Goal: Task Accomplishment & Management: Use online tool/utility

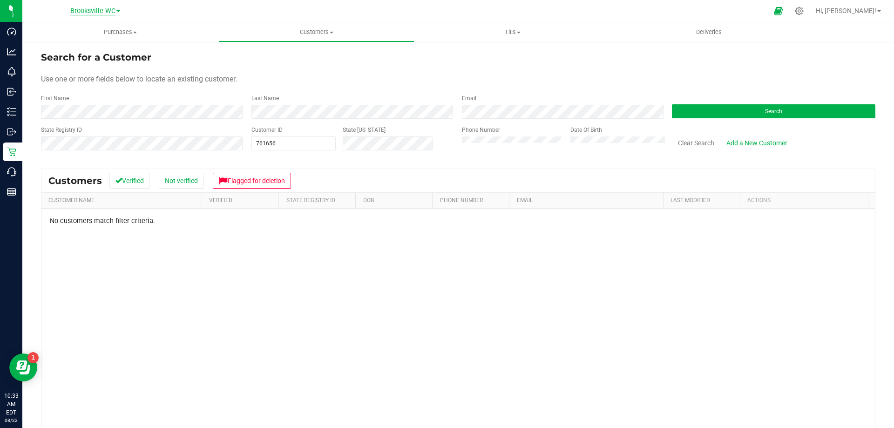
click at [92, 8] on span "Brooksville WC" at bounding box center [92, 11] width 45 height 8
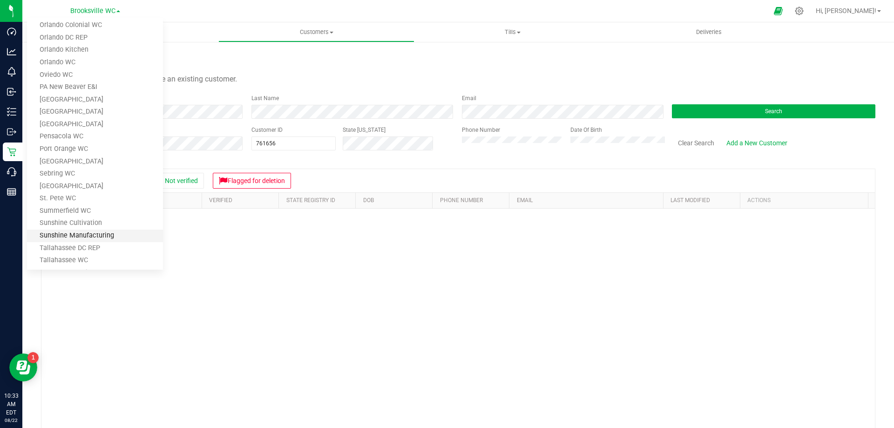
scroll to position [607, 0]
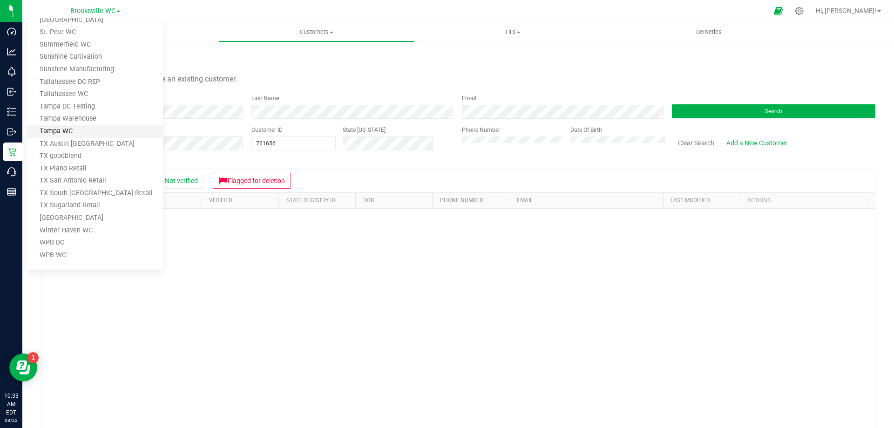
click at [67, 131] on link "Tampa WC" at bounding box center [95, 131] width 136 height 13
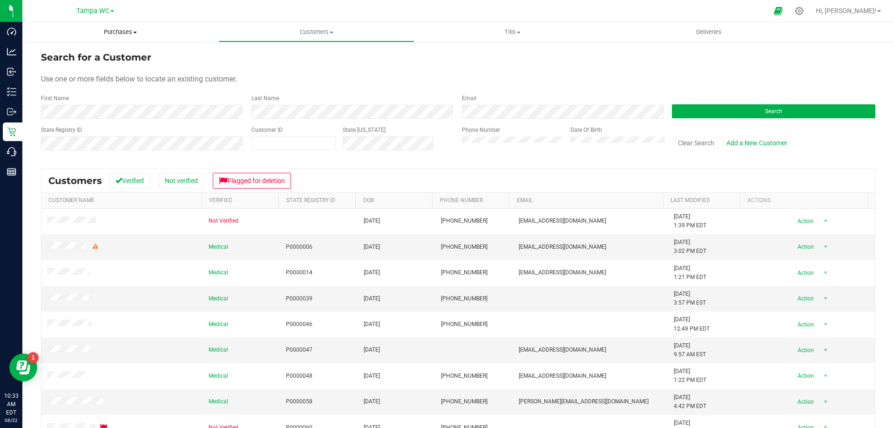
click at [128, 33] on span "Purchases" at bounding box center [120, 32] width 196 height 8
click at [60, 77] on span "All purchases" at bounding box center [55, 79] width 66 height 8
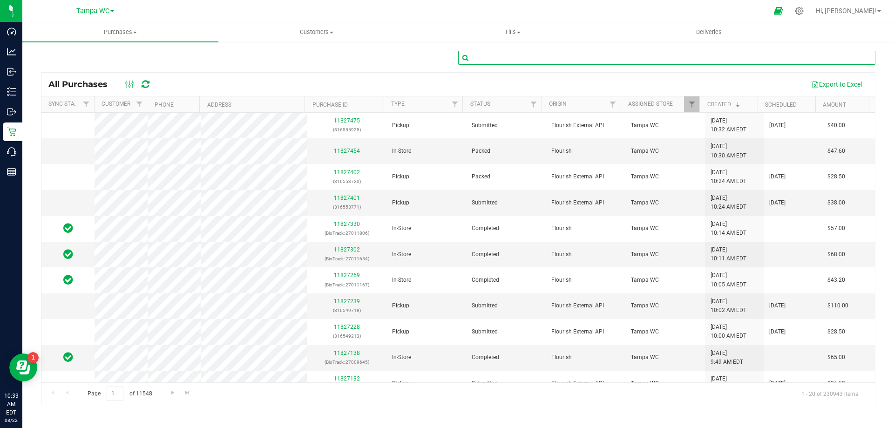
click at [508, 58] on input "text" at bounding box center [666, 58] width 417 height 14
paste input "11827330"
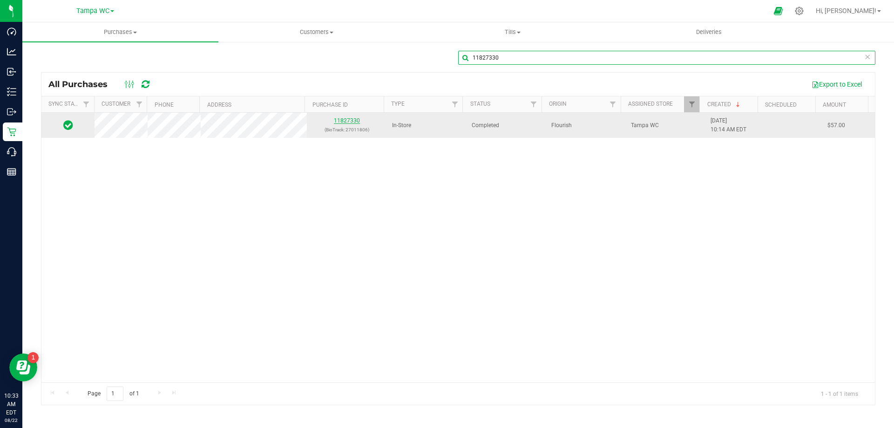
type input "11827330"
click at [349, 120] on link "11827330" at bounding box center [347, 120] width 26 height 7
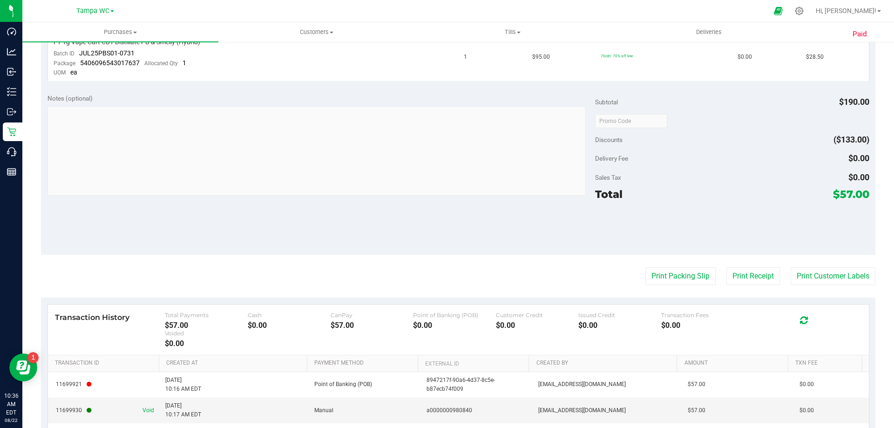
scroll to position [386, 0]
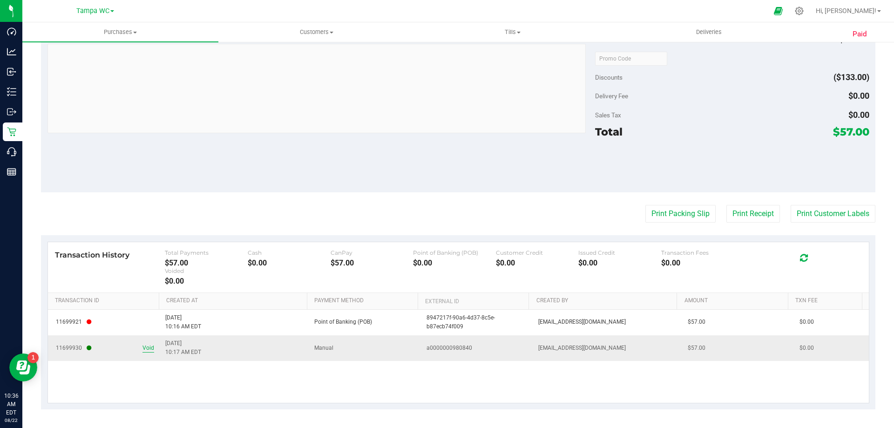
click at [147, 349] on span "Void" at bounding box center [149, 348] width 12 height 9
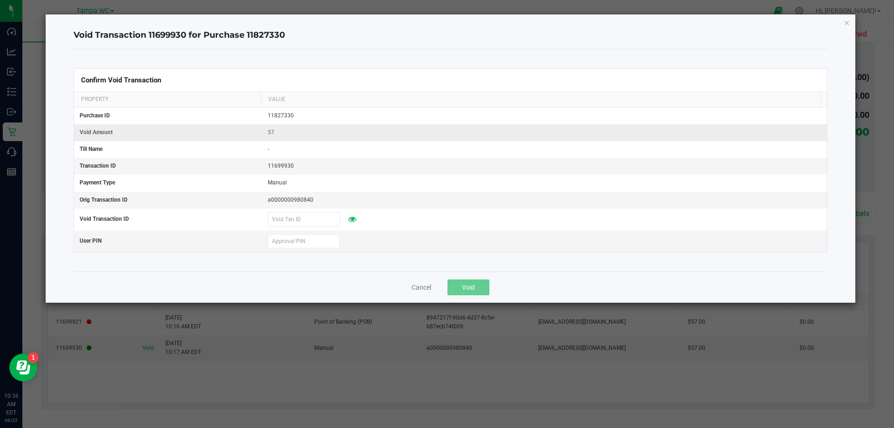
click at [402, 139] on td "57" at bounding box center [544, 132] width 565 height 17
click at [299, 244] on input "text" at bounding box center [304, 241] width 72 height 14
type input "884309"
click at [466, 290] on span "Void" at bounding box center [468, 287] width 13 height 7
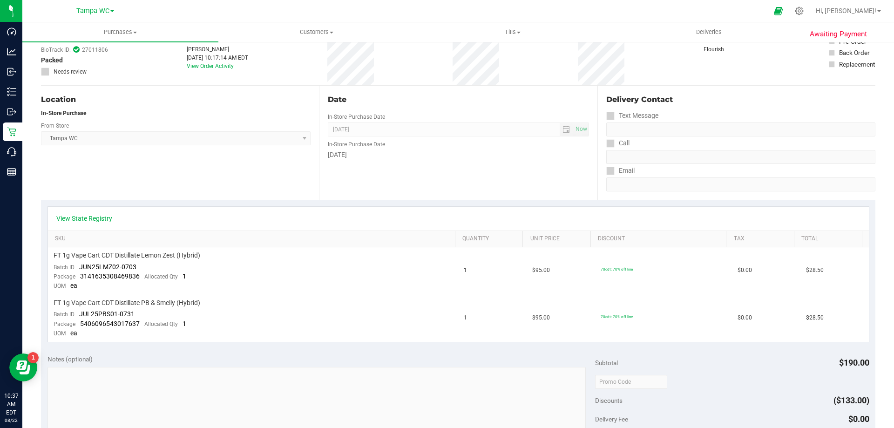
scroll to position [0, 0]
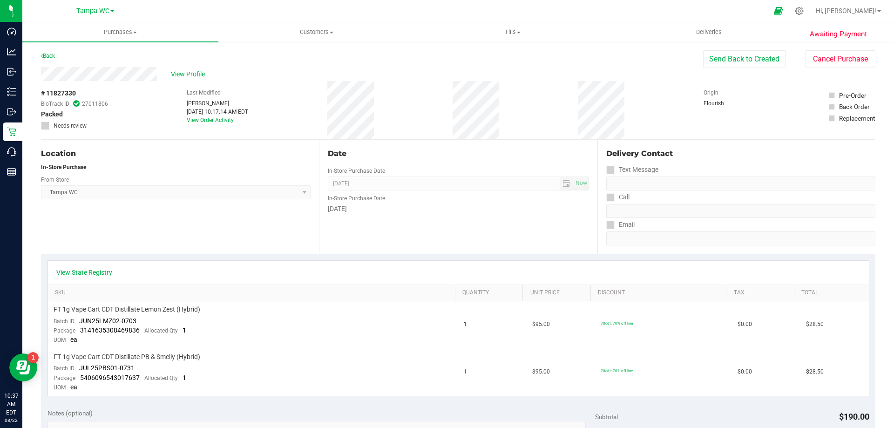
drag, startPoint x: 48, startPoint y: 90, endPoint x: 90, endPoint y: 88, distance: 42.9
click at [90, 88] on div "# 11827330 BioTrack ID: 27011806 Packed Needs review" at bounding box center [74, 108] width 67 height 41
click at [49, 57] on link "Back" at bounding box center [48, 56] width 14 height 7
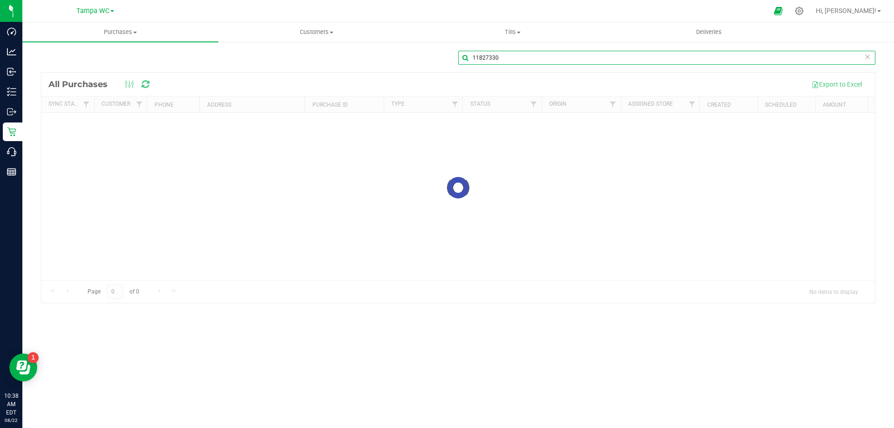
click at [507, 57] on input "11827330" at bounding box center [666, 58] width 417 height 14
drag, startPoint x: 507, startPoint y: 57, endPoint x: 482, endPoint y: 57, distance: 24.7
click at [484, 57] on input "11827330" at bounding box center [666, 58] width 417 height 14
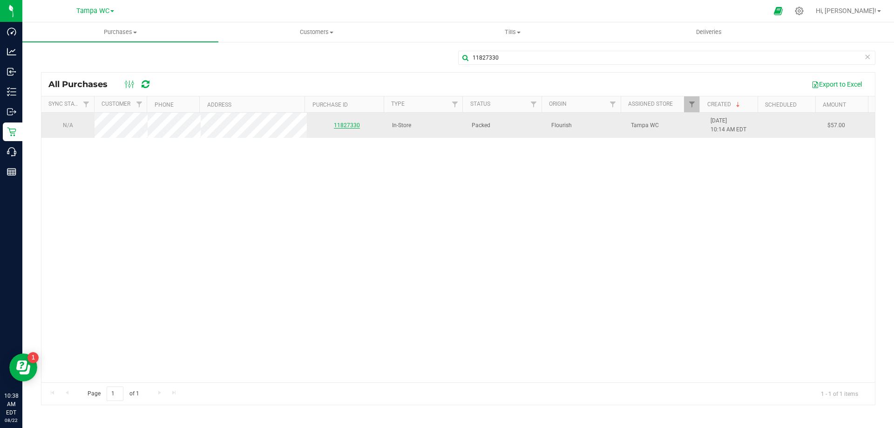
click at [346, 125] on link "11827330" at bounding box center [347, 125] width 26 height 7
